Goal: Task Accomplishment & Management: Complete application form

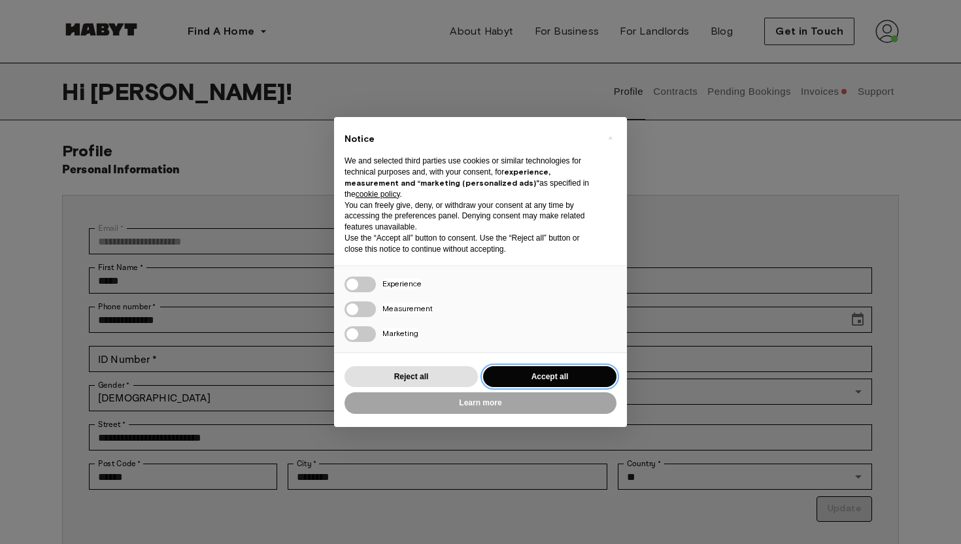
click at [551, 385] on button "Accept all" at bounding box center [549, 377] width 133 height 22
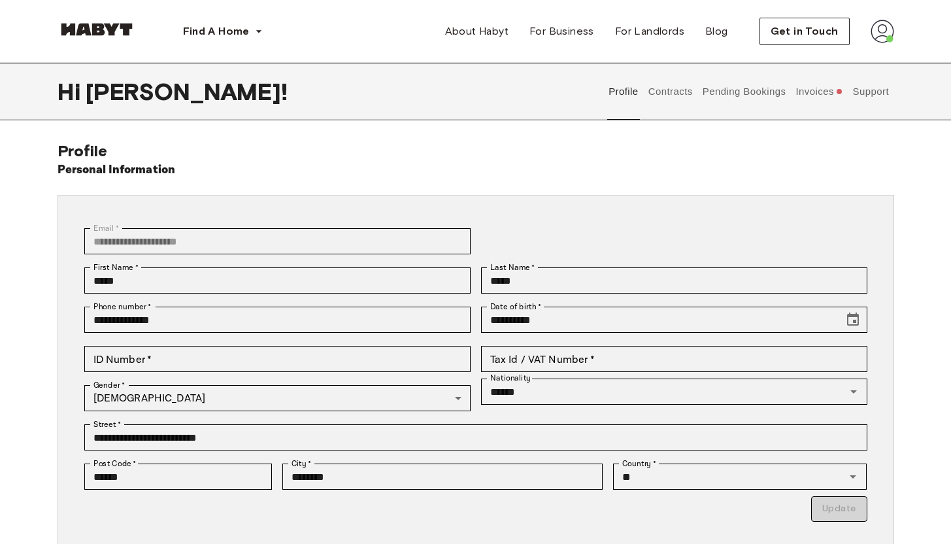
click at [807, 91] on button "Invoices" at bounding box center [819, 92] width 50 height 58
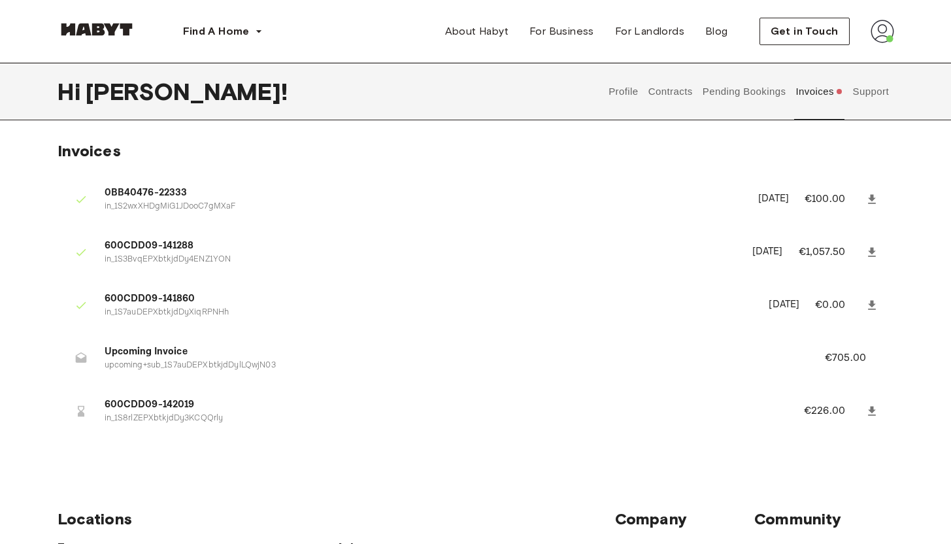
click at [873, 92] on button "Support" at bounding box center [871, 92] width 40 height 58
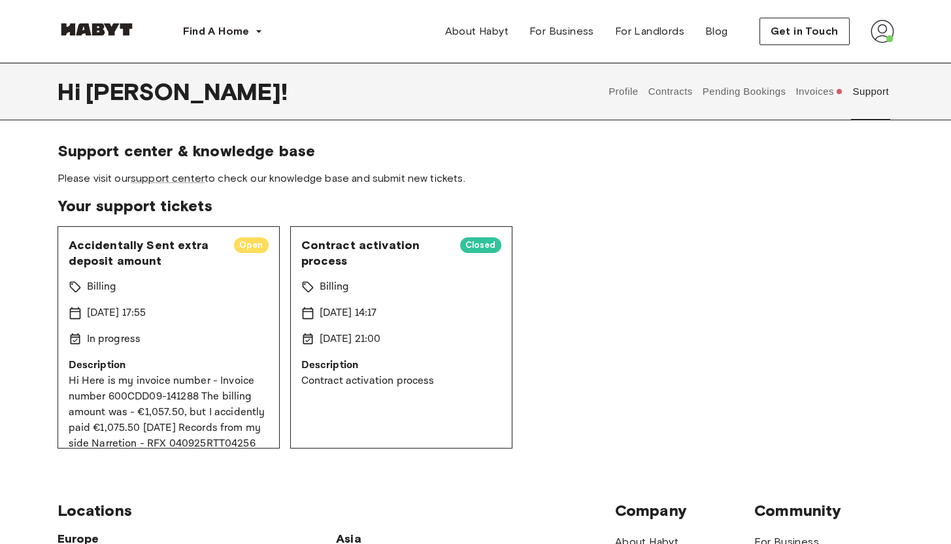
click at [802, 88] on button "Invoices" at bounding box center [819, 92] width 50 height 58
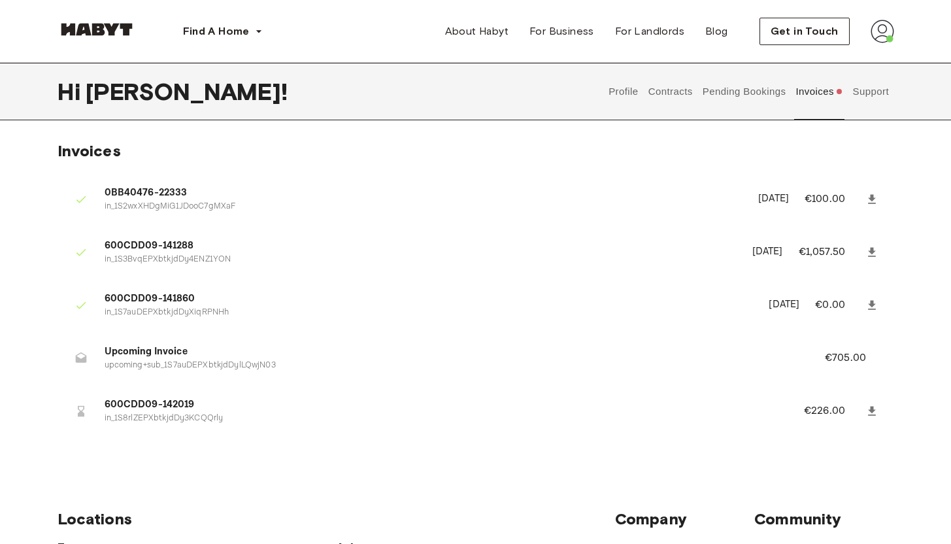
click at [195, 407] on span "600CDD09-142019" at bounding box center [439, 404] width 668 height 15
click at [144, 416] on p "in_1S8rlZEPXbtkjdDy3KCQQrly" at bounding box center [439, 418] width 668 height 12
click at [874, 406] on icon at bounding box center [871, 410] width 13 height 13
click at [875, 35] on img at bounding box center [882, 32] width 24 height 24
click at [870, 53] on div "Profile Log out" at bounding box center [854, 74] width 78 height 63
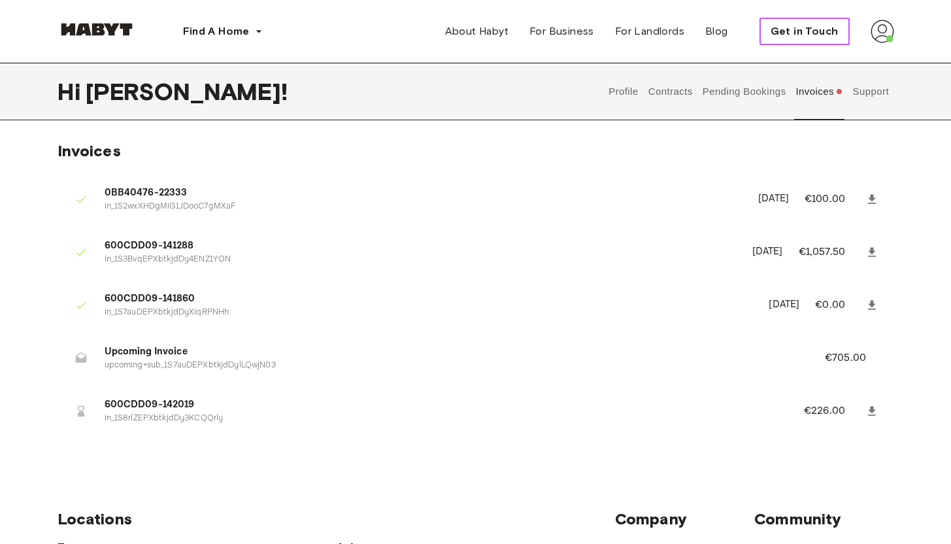
click at [821, 31] on span "Get in Touch" at bounding box center [804, 32] width 68 height 16
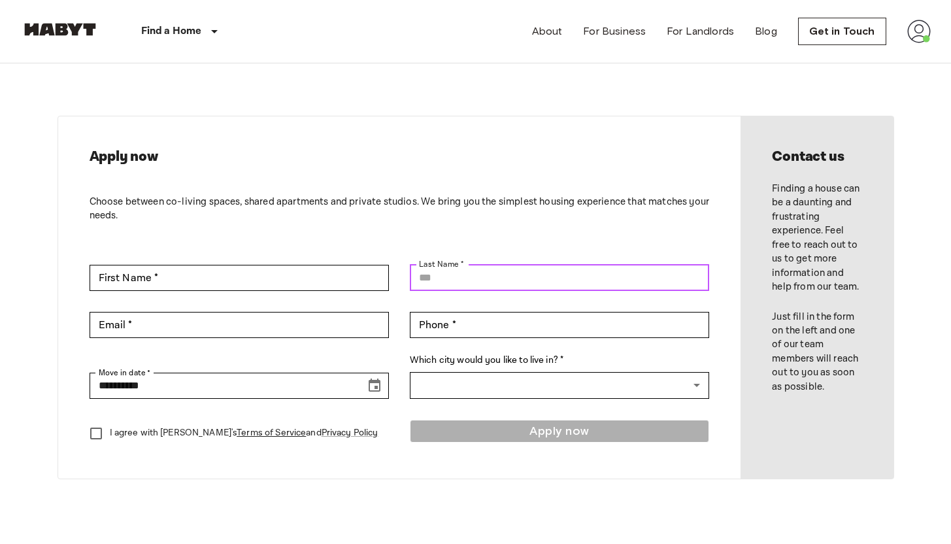
click at [523, 281] on input "Last Name *" at bounding box center [559, 278] width 299 height 26
type input "*****"
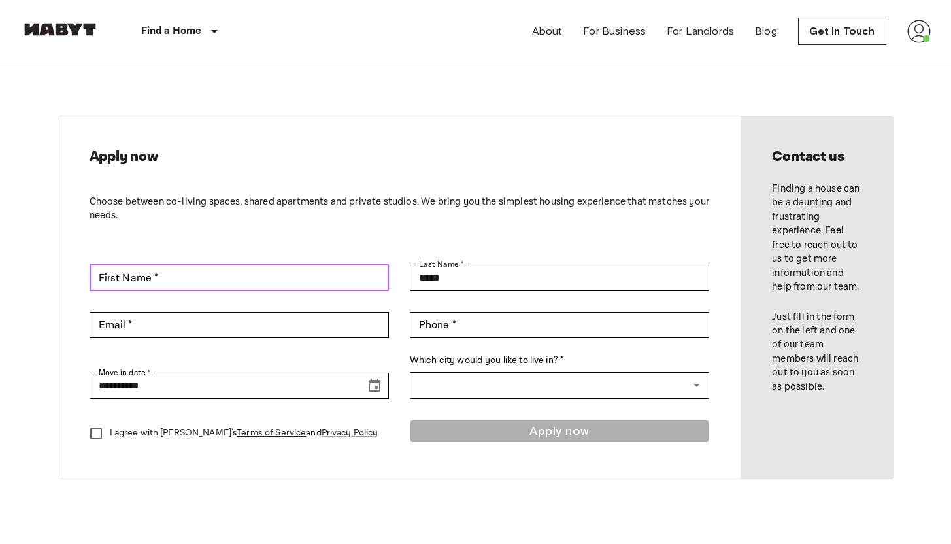
type input "*****"
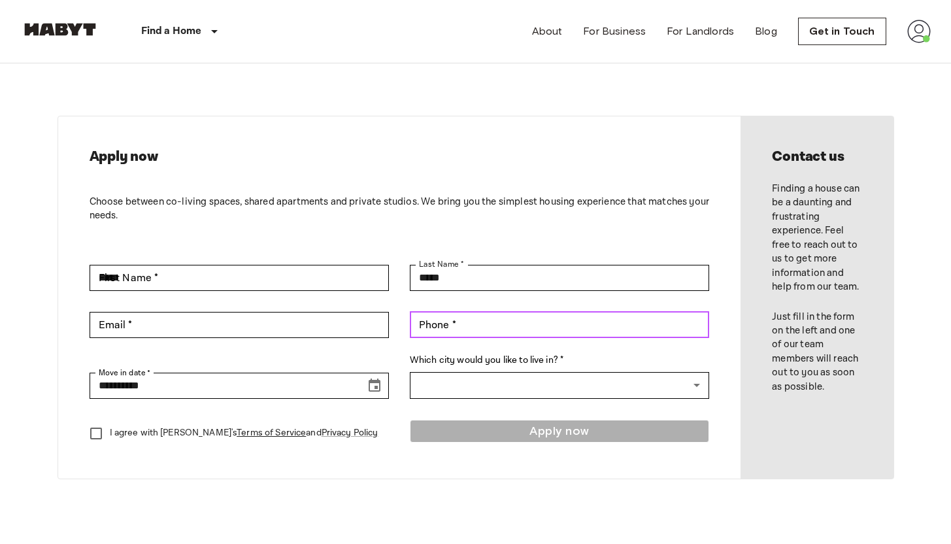
type input "**********"
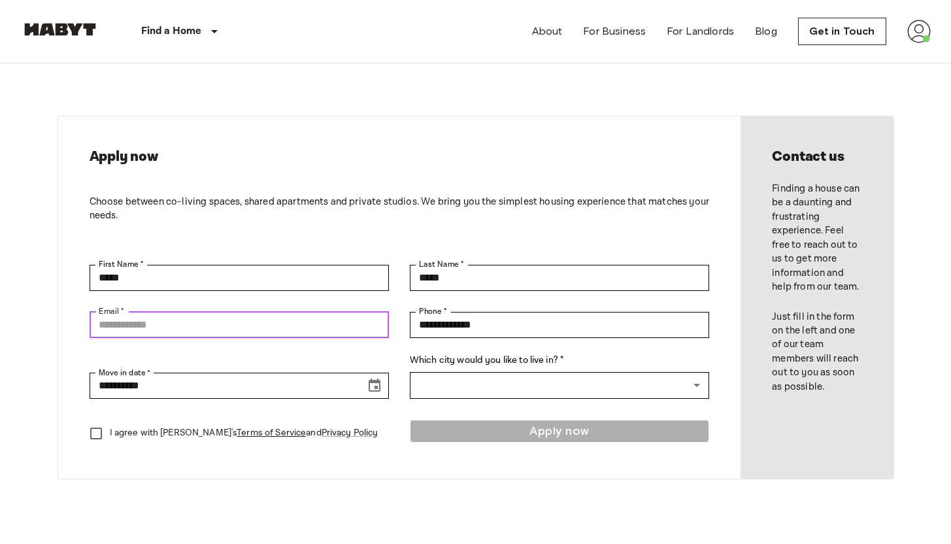
click at [291, 323] on input "Email *" at bounding box center [239, 325] width 299 height 26
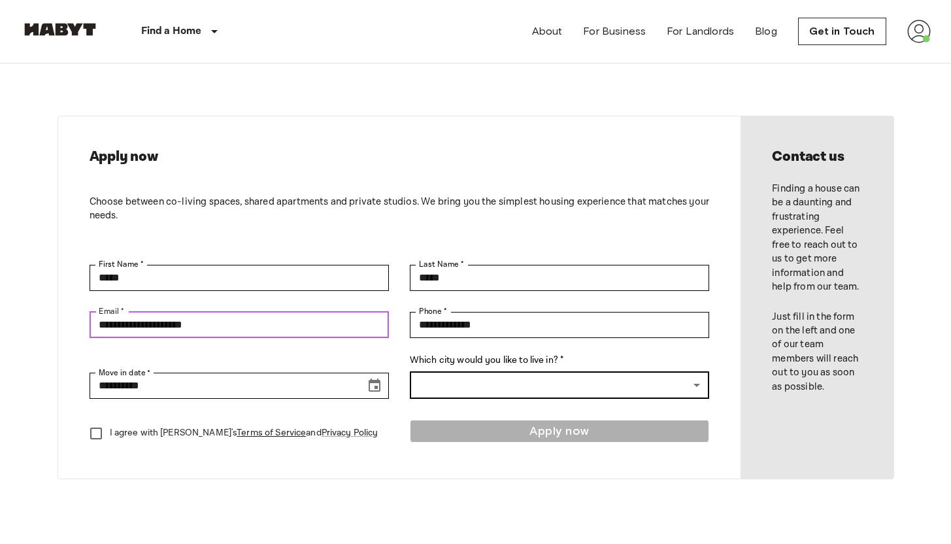
type input "**********"
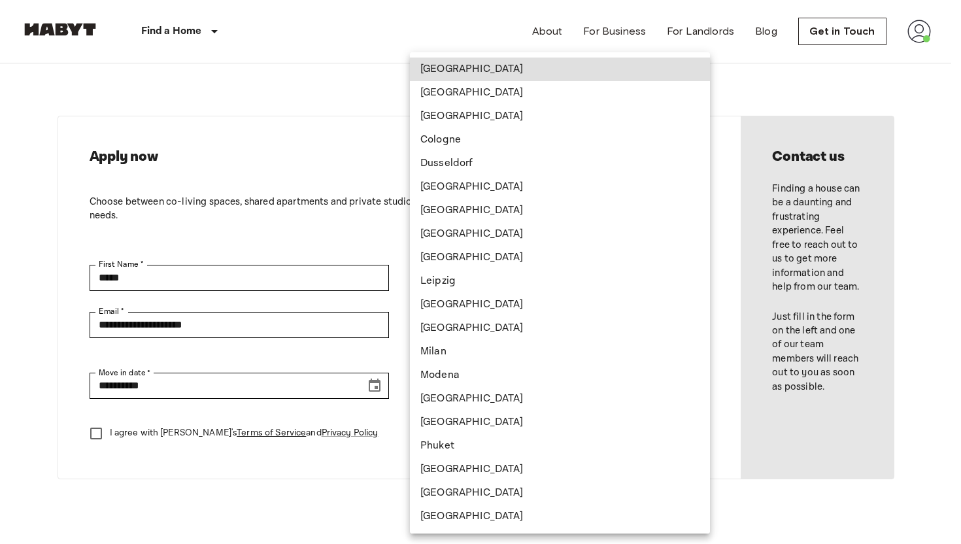
click at [512, 100] on li "[GEOGRAPHIC_DATA]" at bounding box center [560, 93] width 300 height 24
type input "******"
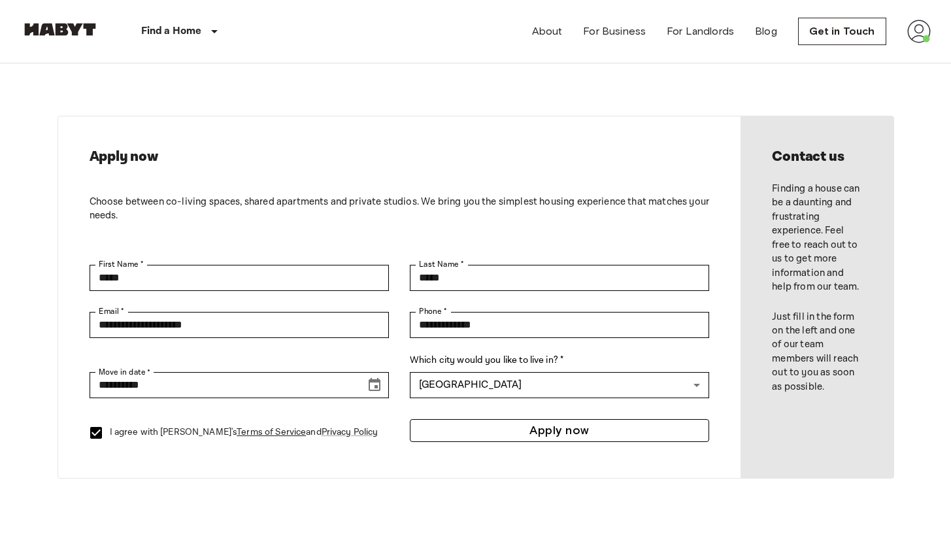
click at [538, 431] on button "Apply now" at bounding box center [559, 430] width 299 height 23
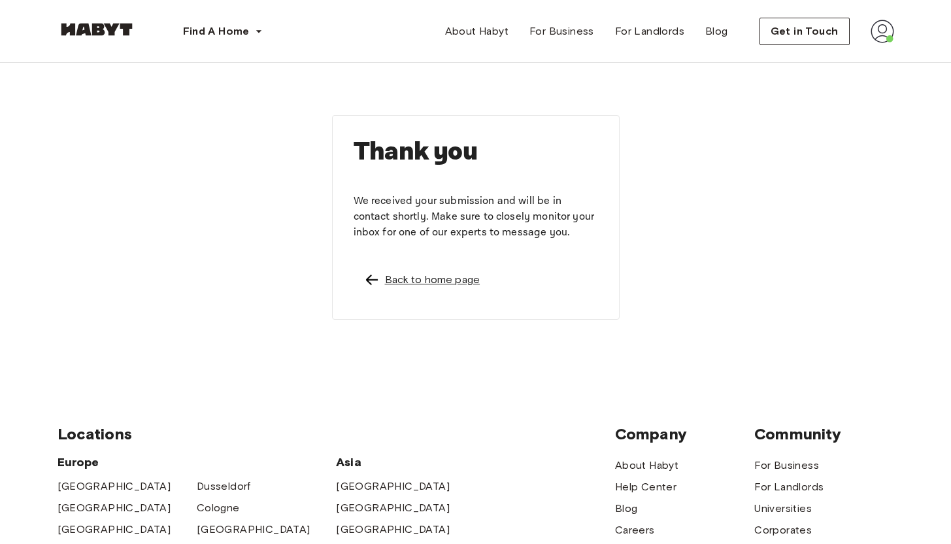
click at [452, 285] on div "Back to home page" at bounding box center [432, 280] width 95 height 16
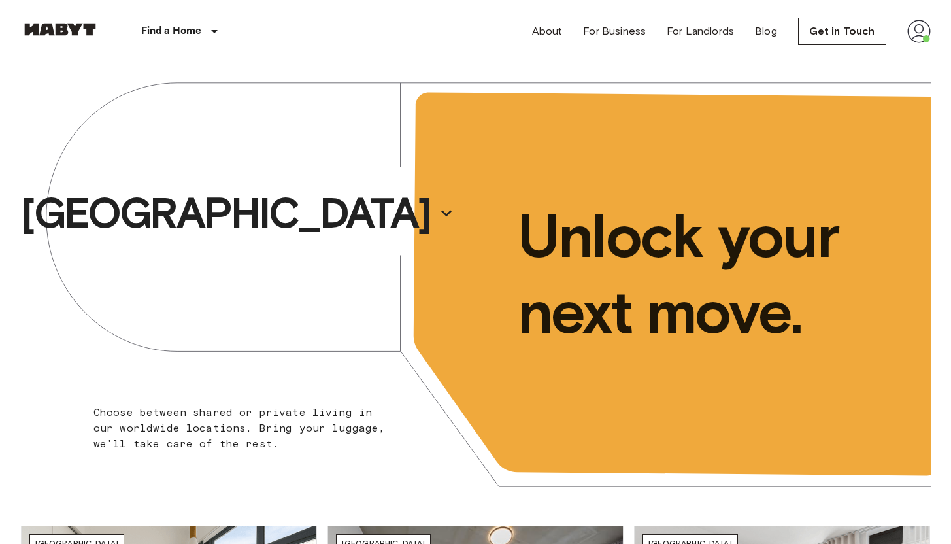
click at [920, 35] on img at bounding box center [919, 32] width 24 height 24
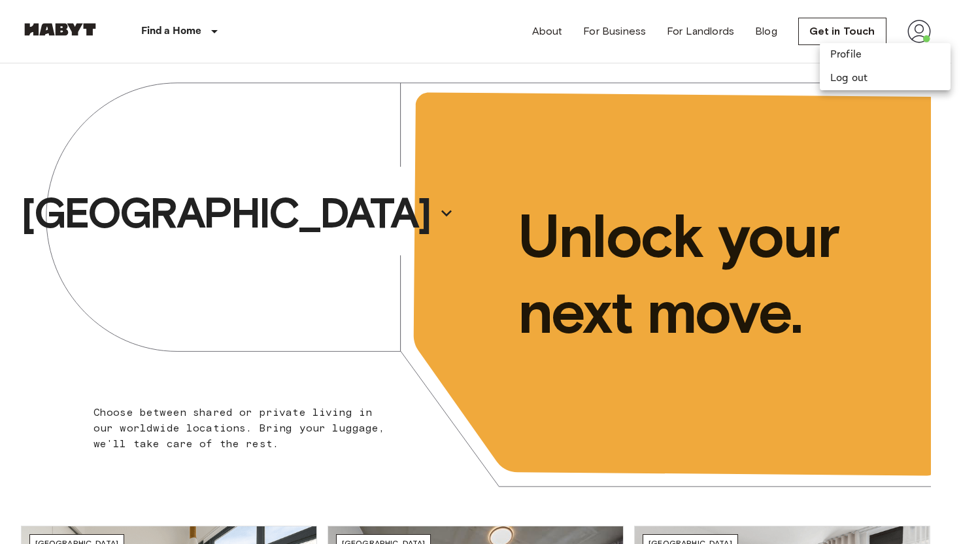
click at [382, 356] on div at bounding box center [480, 272] width 961 height 544
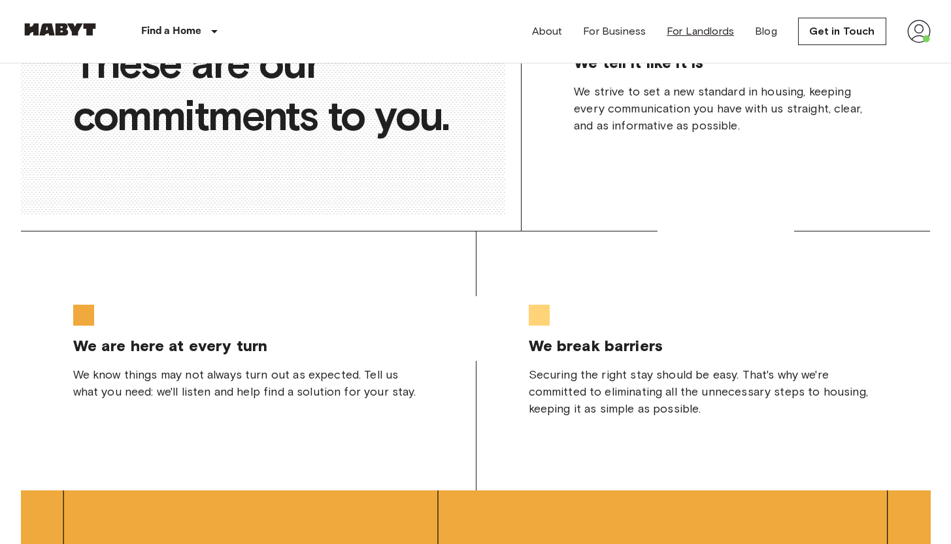
scroll to position [2524, 0]
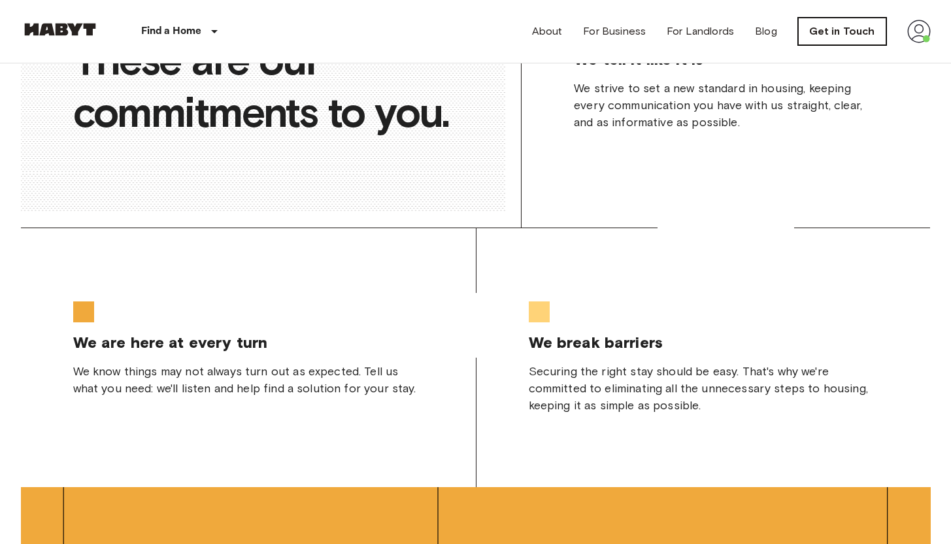
click at [832, 26] on link "Get in Touch" at bounding box center [842, 31] width 88 height 27
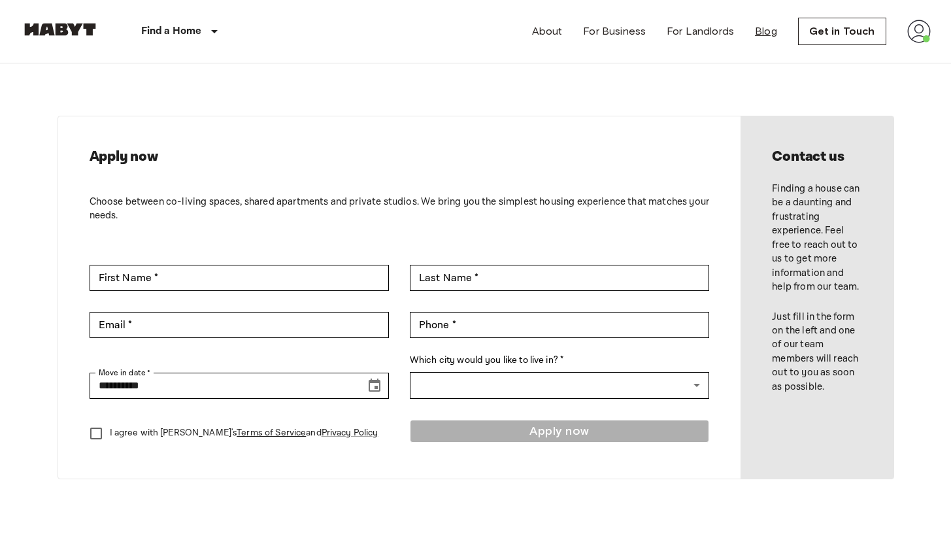
click at [767, 33] on link "Blog" at bounding box center [766, 32] width 22 height 16
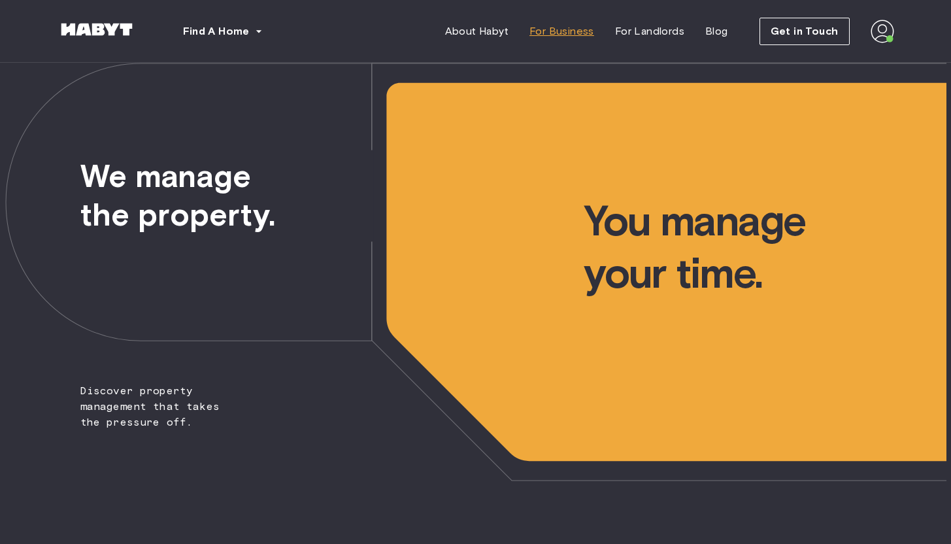
click at [565, 40] on link "For Business" at bounding box center [562, 31] width 86 height 26
